Goal: Task Accomplishment & Management: Use online tool/utility

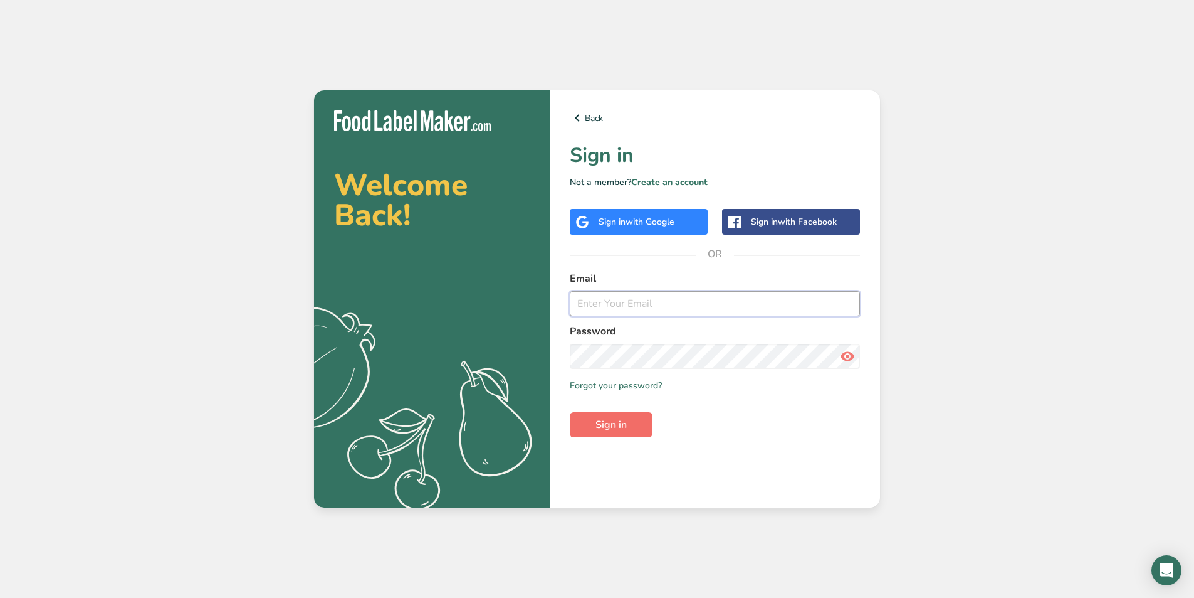
type input "[EMAIL_ADDRESS][DOMAIN_NAME]"
click at [624, 429] on span "Sign in" at bounding box center [611, 424] width 31 height 15
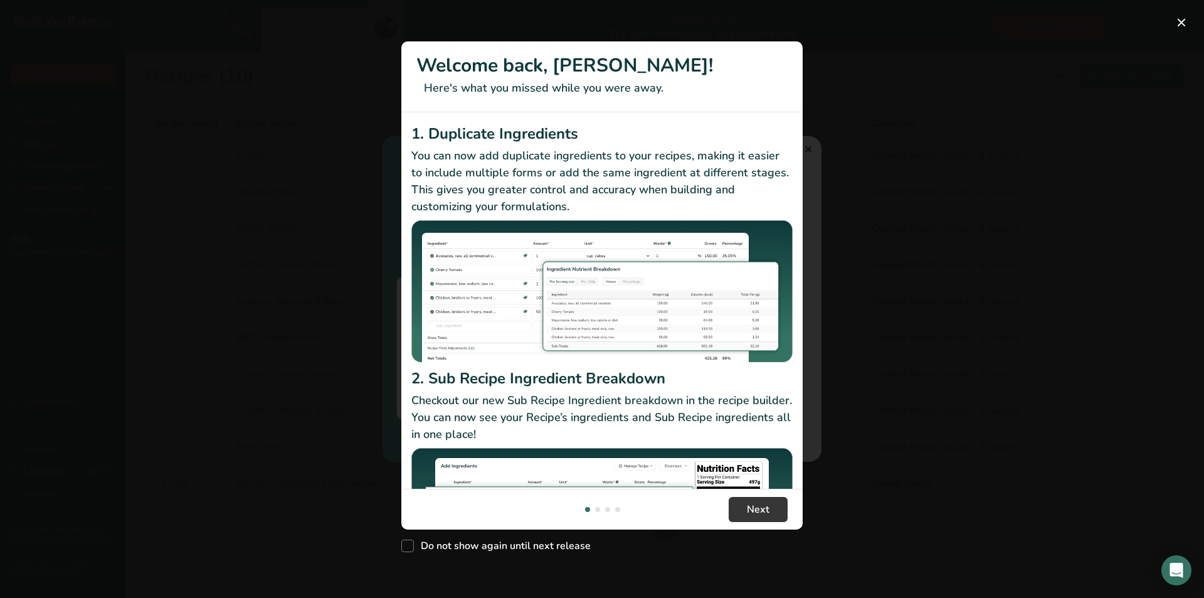
click at [1183, 24] on button "New Features" at bounding box center [1181, 23] width 20 height 20
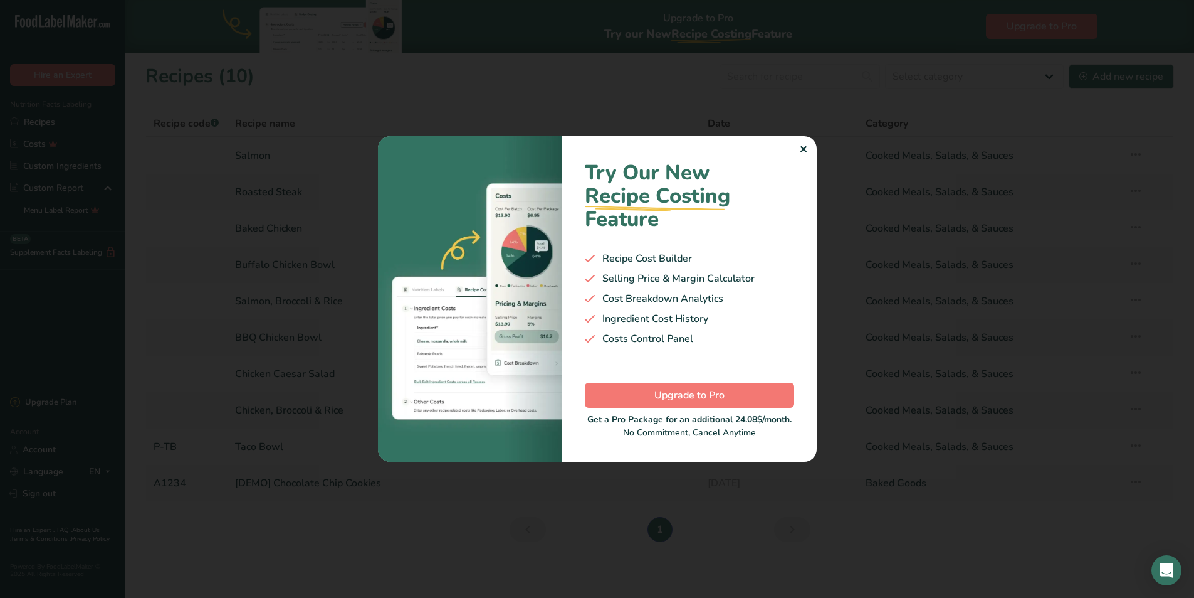
click at [808, 147] on div "Try Our New Recipe Costing .a-29{fill:none;stroke-linecap:round;stroke-width:3p…" at bounding box center [689, 298] width 255 height 325
click at [796, 151] on div "Try Our New Recipe Costing .a-29{fill:none;stroke-linecap:round;stroke-width:3p…" at bounding box center [689, 298] width 255 height 325
click at [804, 151] on div "✕" at bounding box center [803, 149] width 8 height 15
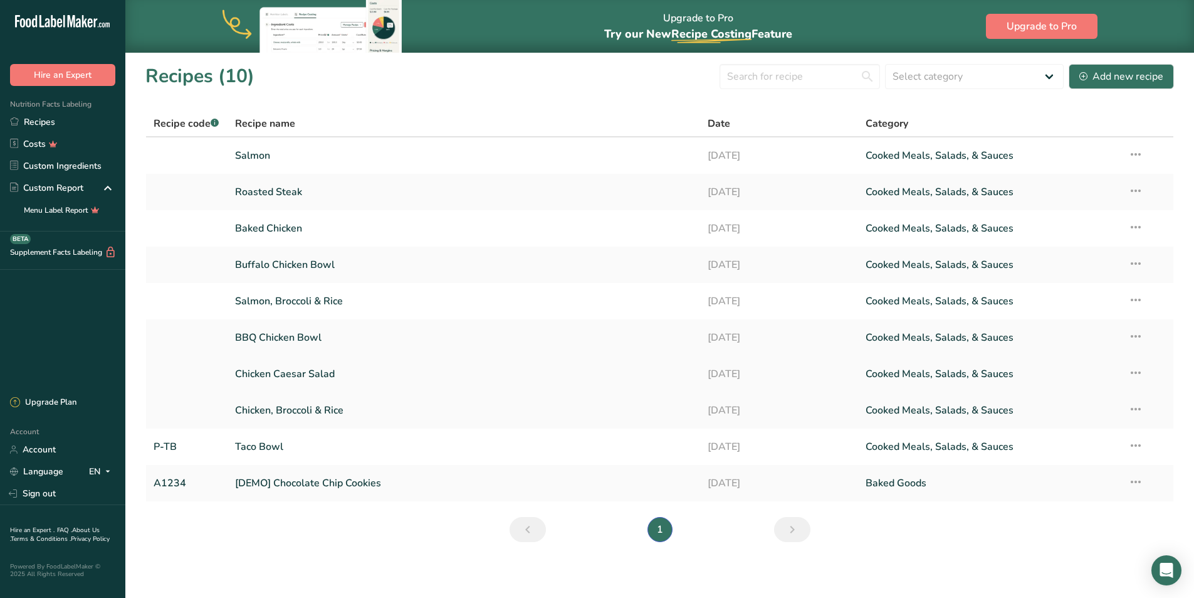
click at [280, 374] on link "Chicken Caesar Salad" at bounding box center [464, 374] width 458 height 26
